Goal: Find contact information: Find contact information

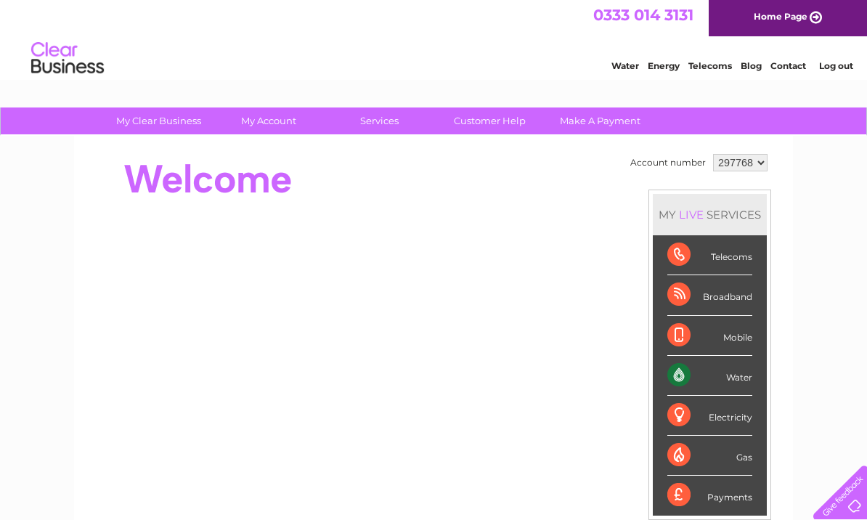
scroll to position [8, 0]
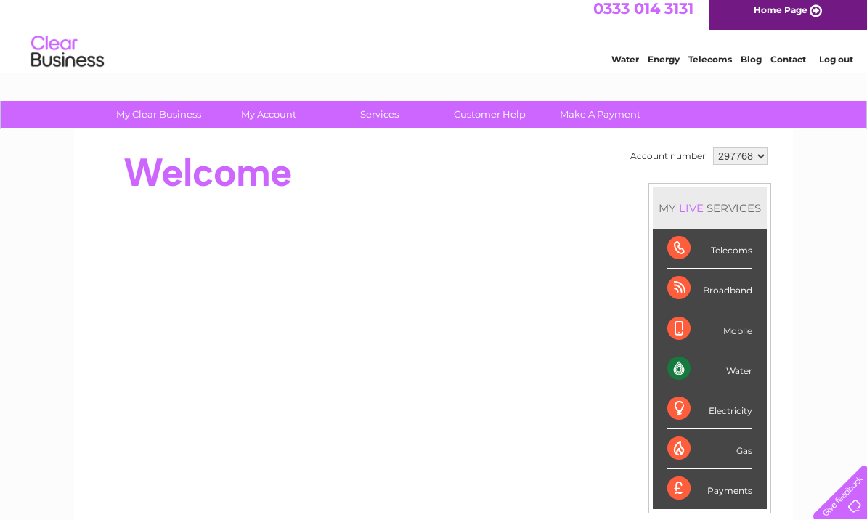
click at [508, 116] on link "Customer Help" at bounding box center [490, 114] width 120 height 27
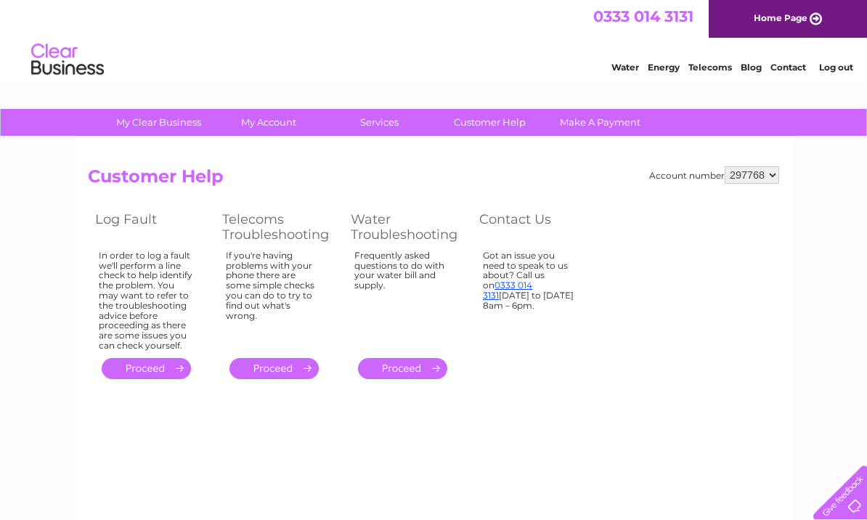
click at [144, 359] on link "." at bounding box center [146, 368] width 89 height 21
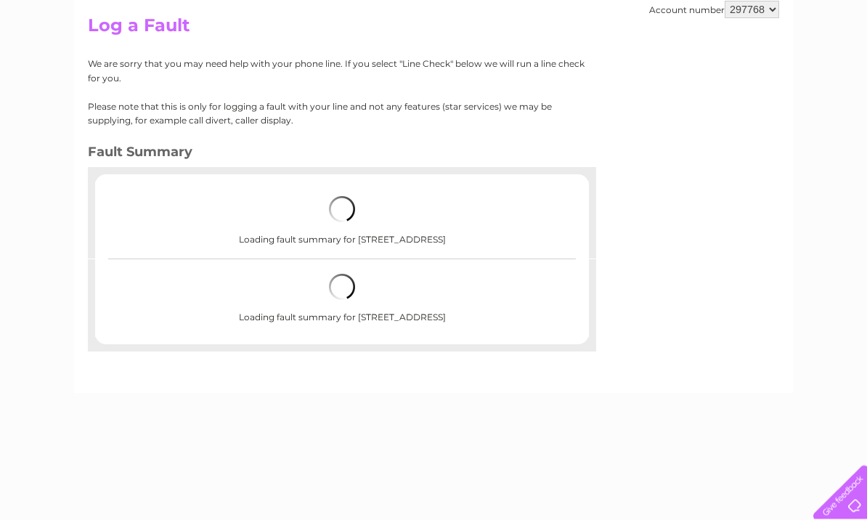
scroll to position [151, 0]
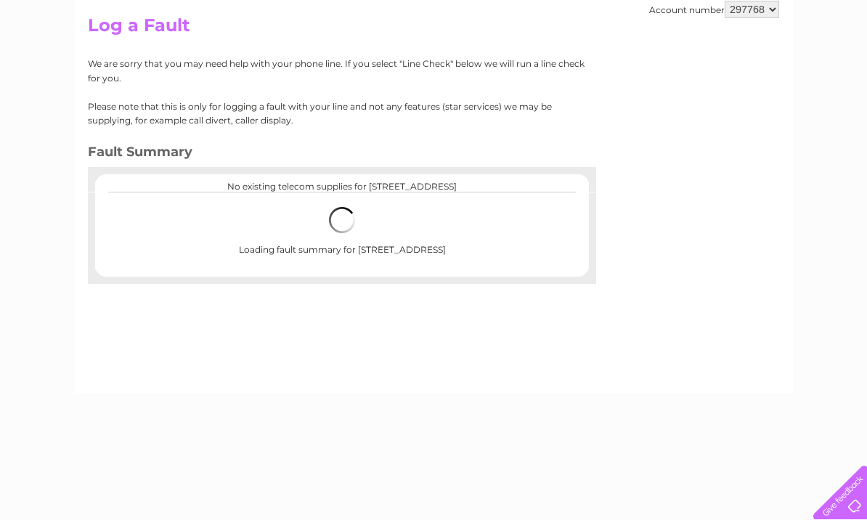
click at [132, 299] on div "Account number 297768 Log a Fault We are sorry that you may need help with your…" at bounding box center [433, 189] width 719 height 407
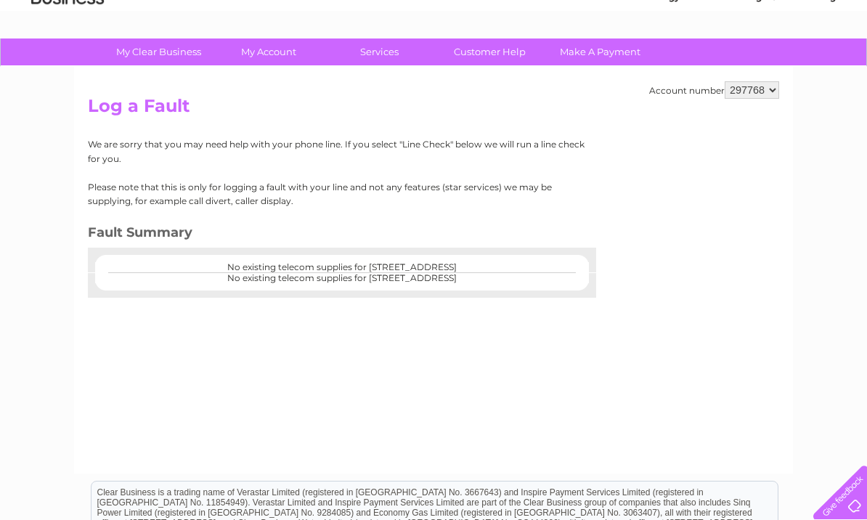
scroll to position [0, 0]
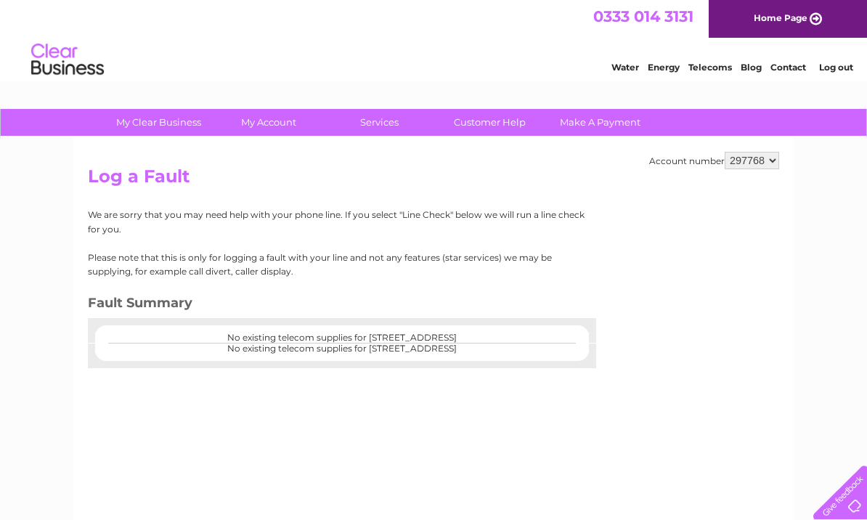
click at [498, 131] on link "Customer Help" at bounding box center [490, 122] width 120 height 27
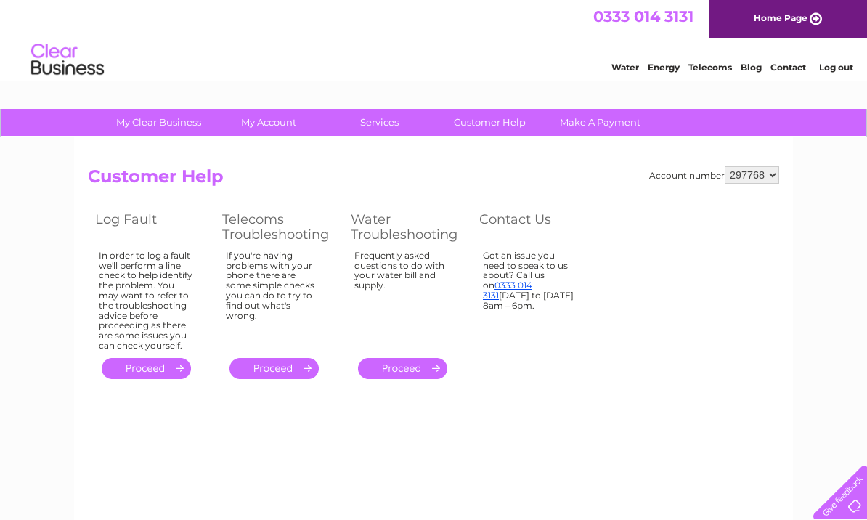
click at [793, 64] on link "Contact" at bounding box center [788, 67] width 36 height 11
